Goal: Task Accomplishment & Management: Complete application form

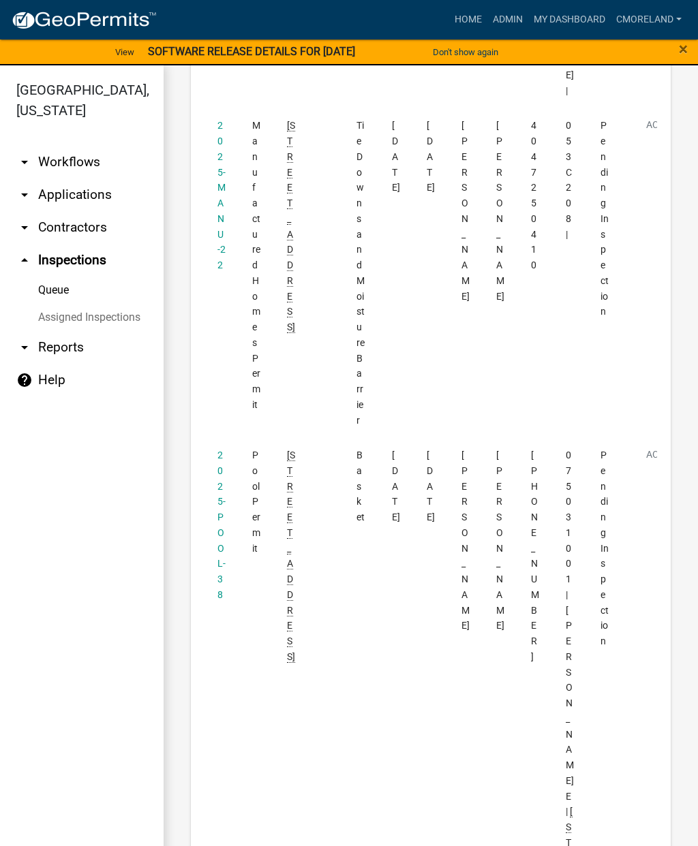
scroll to position [2265, 0]
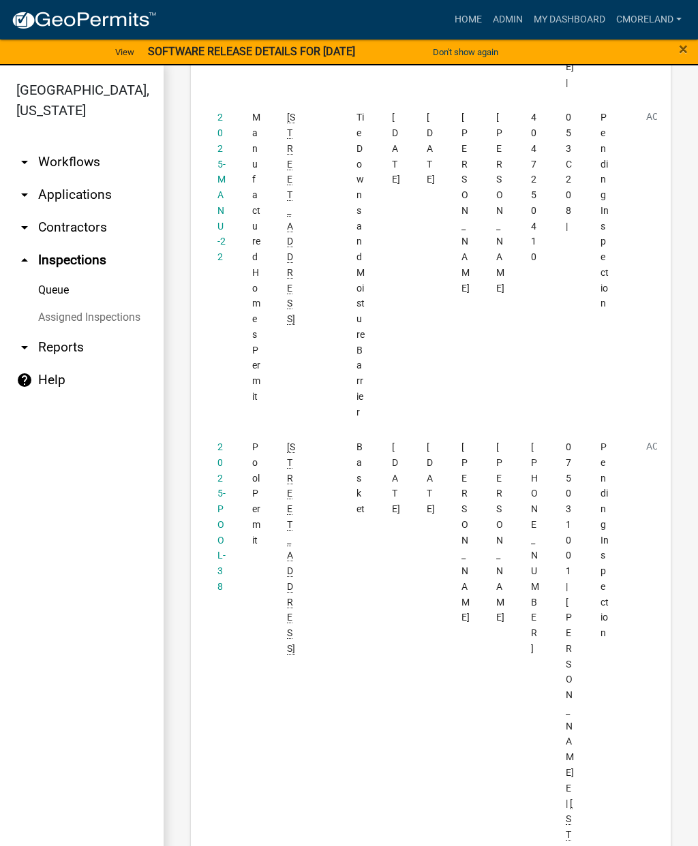
click at [217, 430] on datatable-body-cell "2025-POOL-38" at bounding box center [221, 734] width 35 height 609
click at [224, 442] on link "2025-POOL-38" at bounding box center [221, 517] width 8 height 151
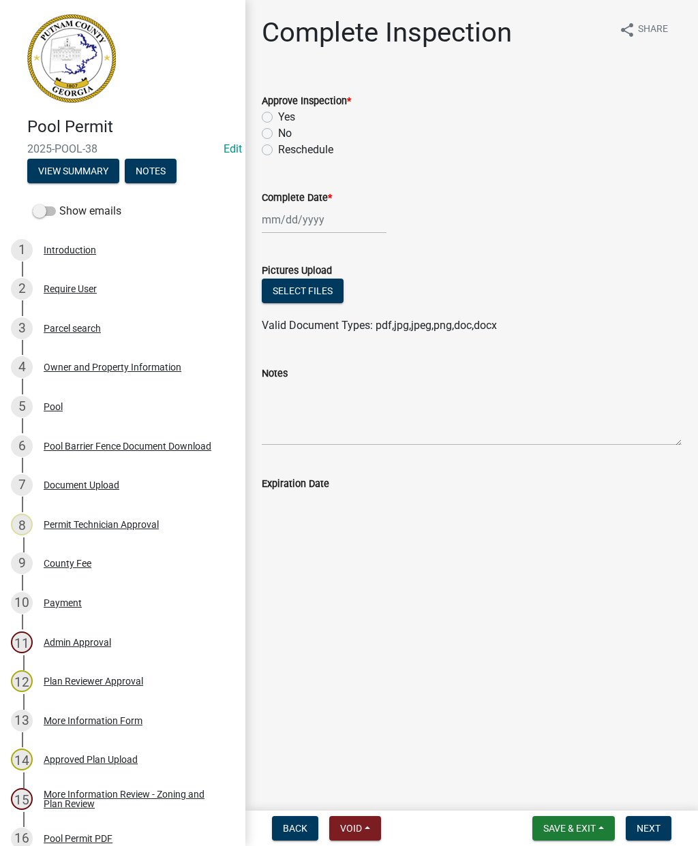
click at [278, 120] on label "Yes" at bounding box center [286, 117] width 17 height 16
click at [278, 118] on input "Yes" at bounding box center [282, 113] width 9 height 9
radio input "true"
click at [296, 221] on div at bounding box center [324, 220] width 125 height 28
select select "9"
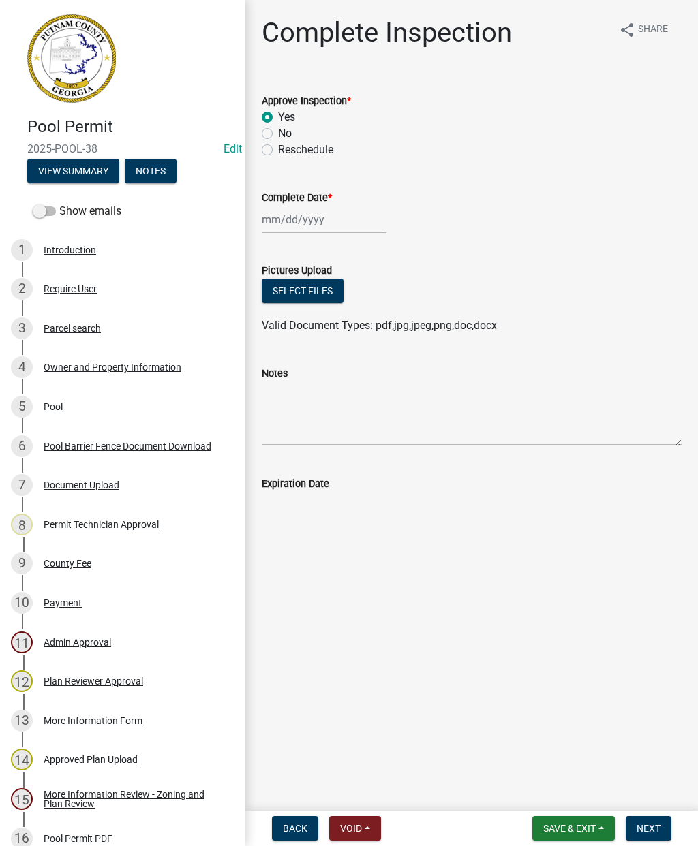
select select "2025"
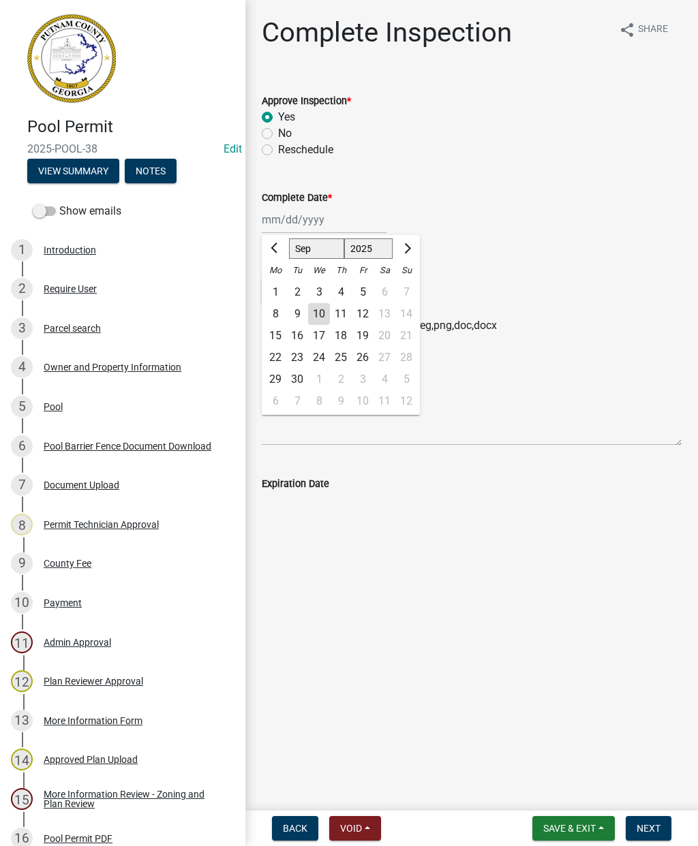
click at [312, 311] on div "10" at bounding box center [319, 314] width 22 height 22
type input "[DATE]"
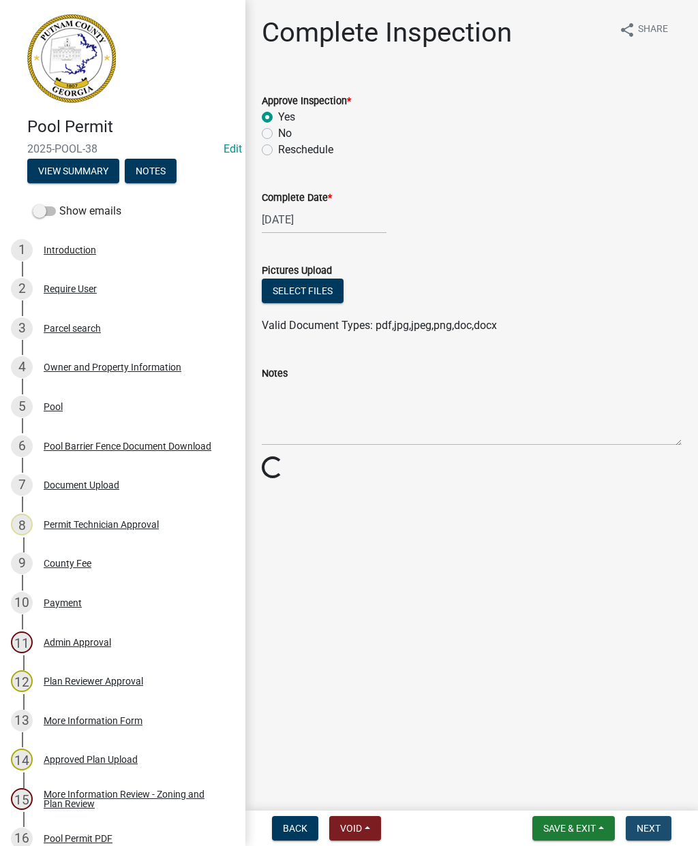
click at [650, 821] on button "Next" at bounding box center [649, 828] width 46 height 25
click at [649, 827] on span "Next" at bounding box center [649, 828] width 24 height 11
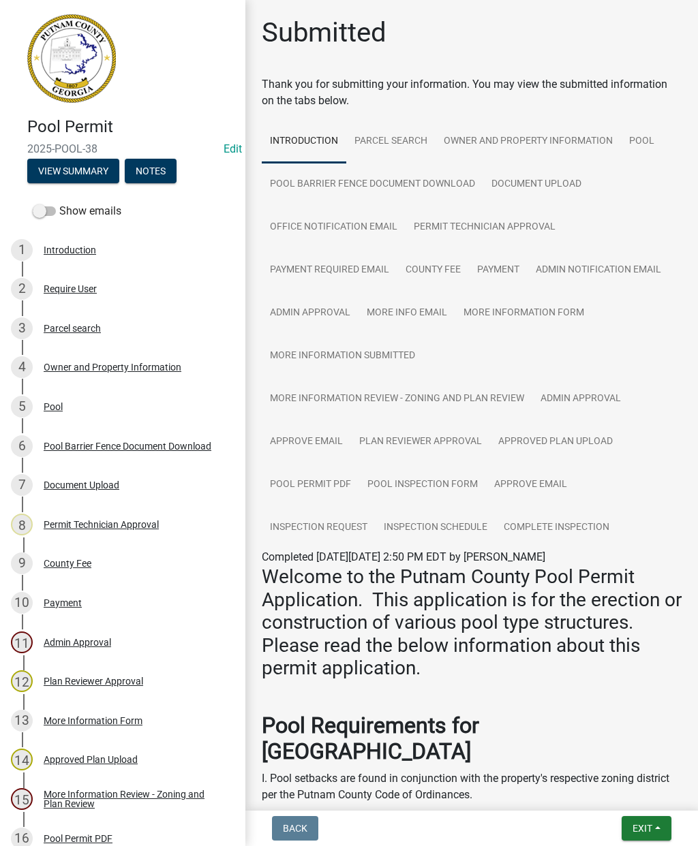
click at [651, 825] on span "Exit" at bounding box center [642, 828] width 20 height 11
click at [621, 791] on button "Save & Exit" at bounding box center [617, 793] width 109 height 33
